Goal: Task Accomplishment & Management: Manage account settings

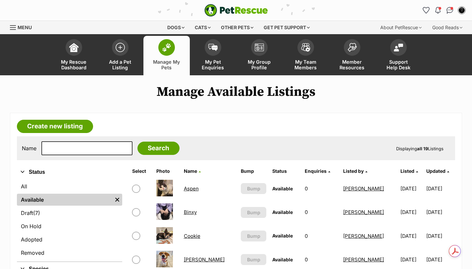
click at [65, 198] on link "Available" at bounding box center [64, 199] width 95 height 12
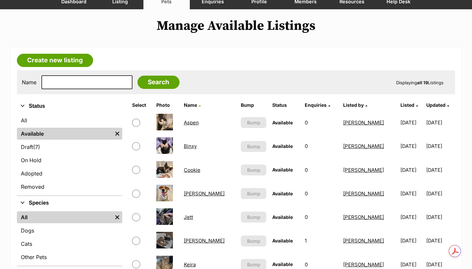
scroll to position [66, 0]
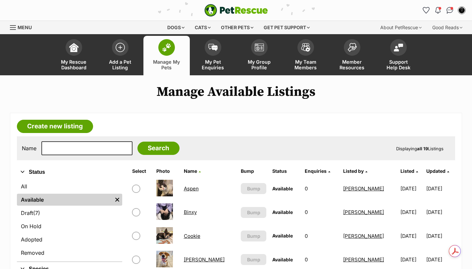
click at [199, 188] on link "Aspen" at bounding box center [191, 188] width 15 height 6
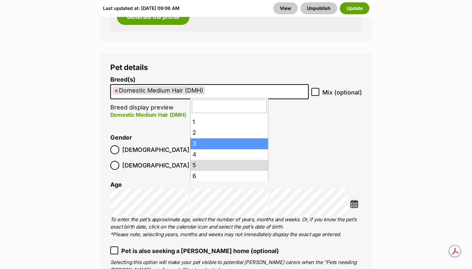
scroll to position [11, 0]
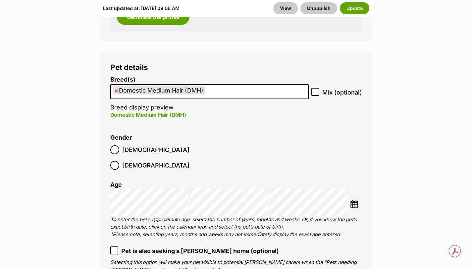
click at [287, 139] on li "Gender Male Female" at bounding box center [236, 153] width 252 height 39
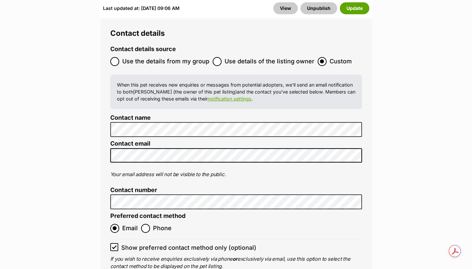
scroll to position [2716, 0]
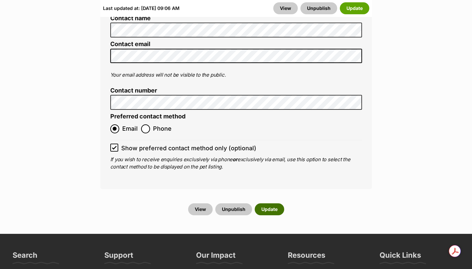
click at [267, 203] on button "Update" at bounding box center [269, 209] width 29 height 12
